Goal: Task Accomplishment & Management: Use online tool/utility

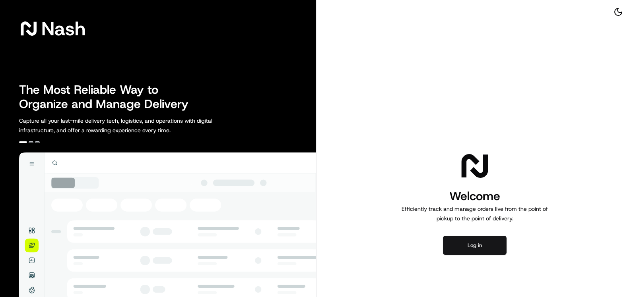
click at [487, 252] on button "Log in" at bounding box center [475, 245] width 64 height 19
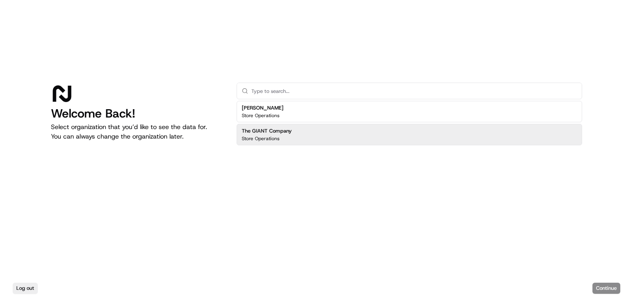
click at [346, 136] on div "The GIANT Company Store Operations" at bounding box center [408, 134] width 345 height 21
click at [347, 135] on div "The GIANT Company Store Operations" at bounding box center [408, 134] width 345 height 21
click at [606, 288] on button "Continue" at bounding box center [606, 288] width 28 height 11
